Goal: Find specific page/section: Find specific page/section

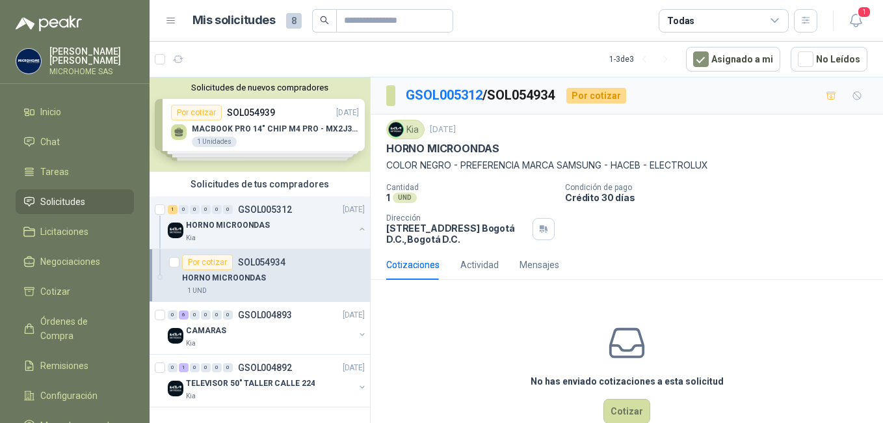
scroll to position [40, 0]
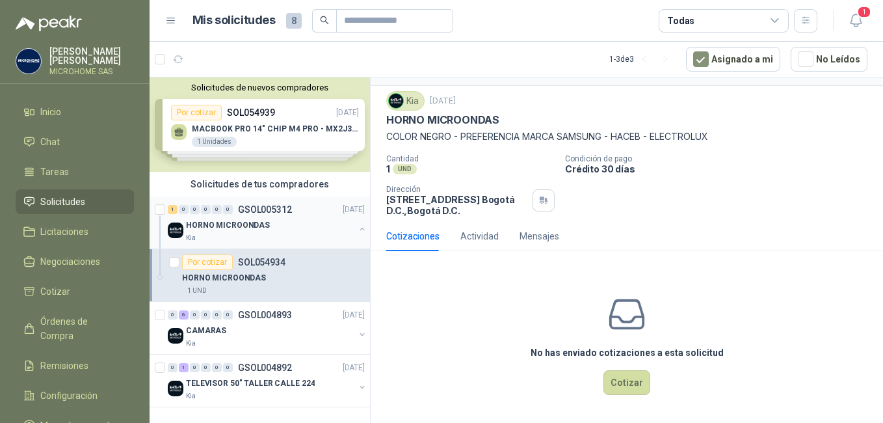
click at [261, 222] on p "HORNO MICROONDAS" at bounding box center [228, 225] width 84 height 12
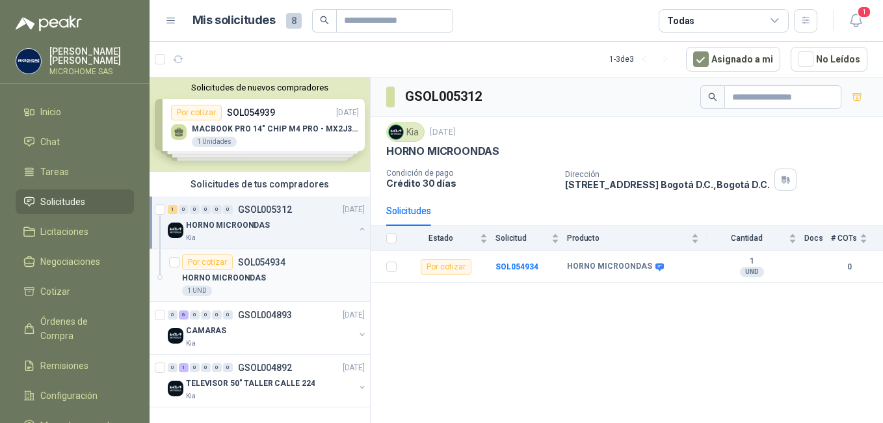
click at [267, 278] on div "HORNO MICROONDAS" at bounding box center [273, 278] width 183 height 16
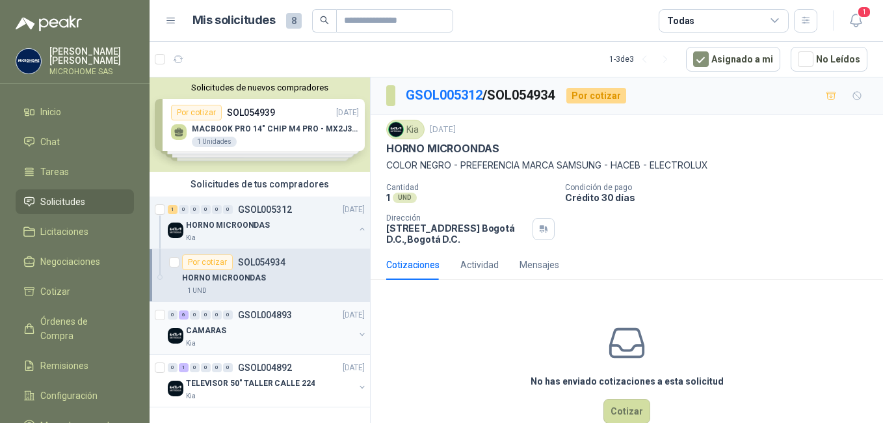
click at [268, 334] on div "CAMARAS" at bounding box center [270, 331] width 168 height 16
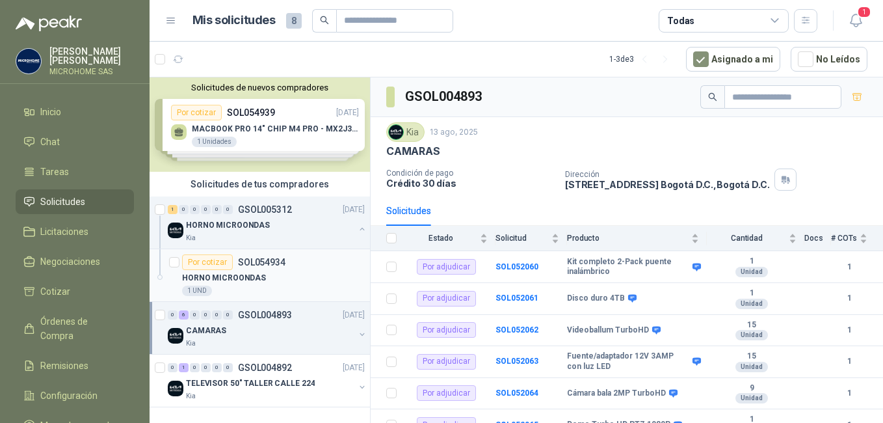
click at [310, 269] on div "Por cotizar SOL054934" at bounding box center [273, 262] width 183 height 16
